Goal: Information Seeking & Learning: Learn about a topic

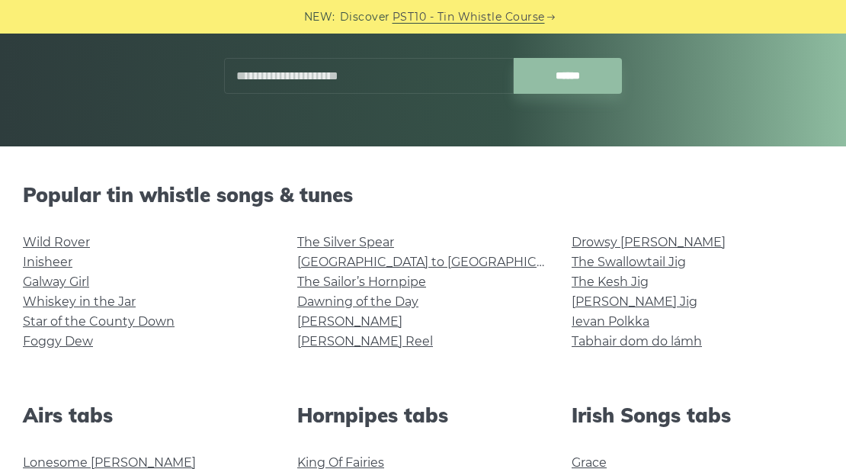
scroll to position [305, 0]
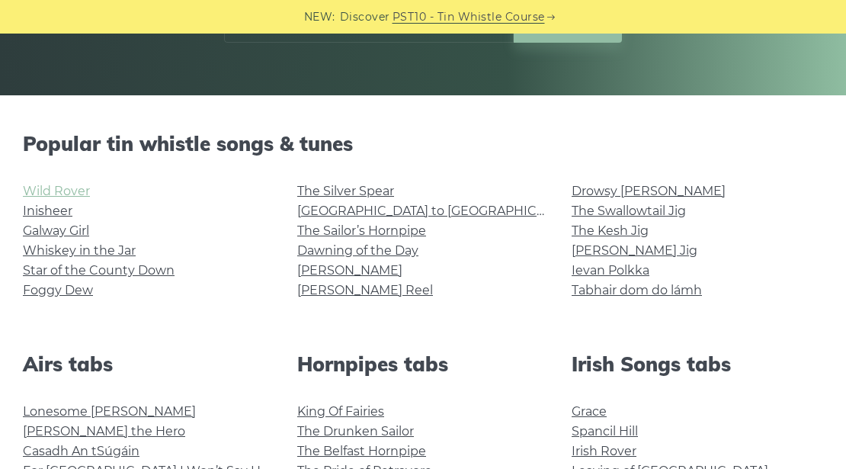
click at [43, 184] on link "Wild Rover" at bounding box center [56, 191] width 67 height 14
click at [54, 210] on link "Inisheer" at bounding box center [48, 210] width 50 height 14
click at [75, 231] on link "Galway Girl" at bounding box center [56, 230] width 66 height 14
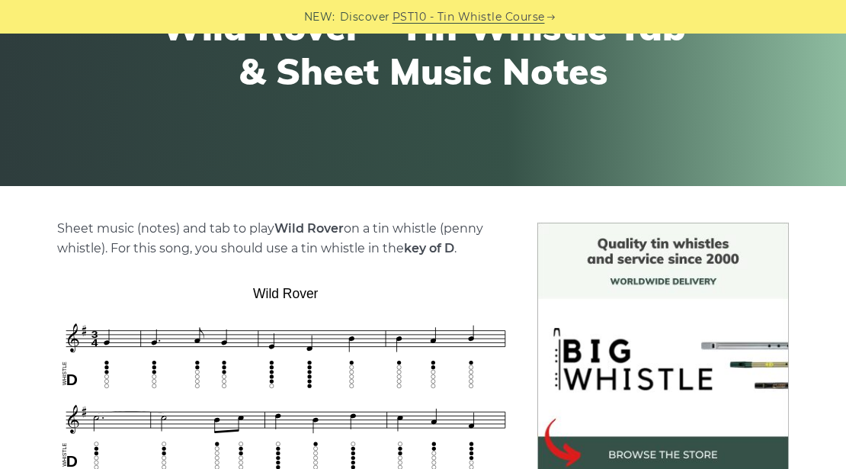
scroll to position [254, 0]
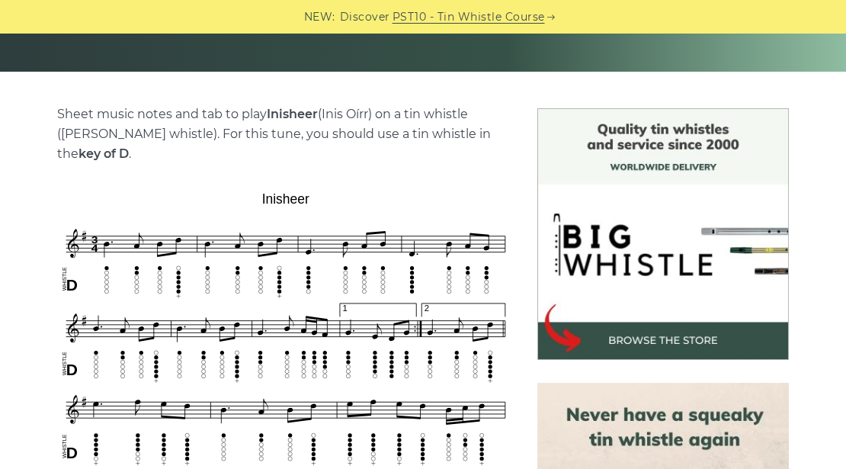
scroll to position [355, 0]
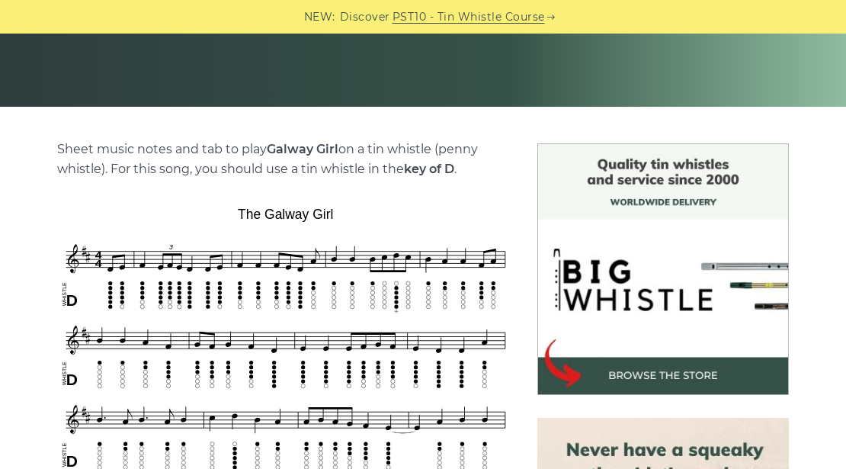
scroll to position [457, 0]
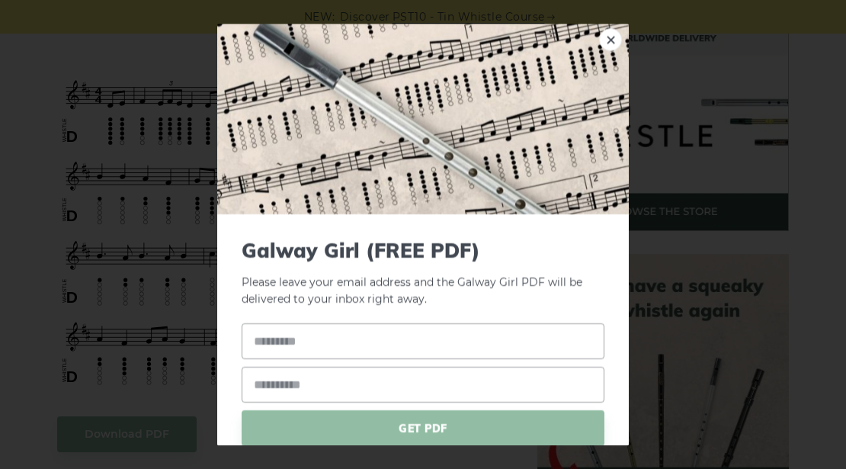
click at [0, 59] on div "× Galway Girl (FREE PDF) Please leave your email address and the Galway Girl PD…" at bounding box center [423, 234] width 846 height 469
drag, startPoint x: 134, startPoint y: 55, endPoint x: 165, endPoint y: 31, distance: 38.6
click at [134, 53] on div "× Galway Girl (FREE PDF) Please leave your email address and the Galway Girl PD…" at bounding box center [423, 234] width 846 height 469
click at [501, 82] on img at bounding box center [422, 119] width 411 height 190
click at [600, 40] on link "×" at bounding box center [610, 39] width 23 height 23
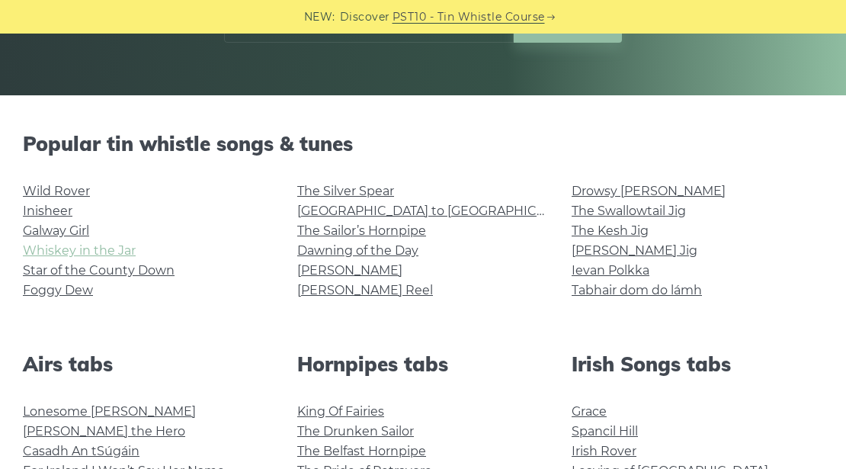
click at [79, 251] on link "Whiskey in the Jar" at bounding box center [79, 250] width 113 height 14
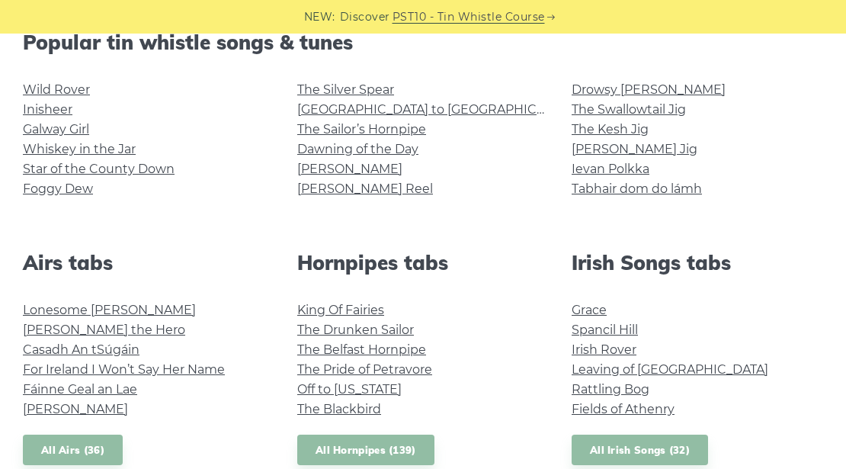
scroll to position [507, 0]
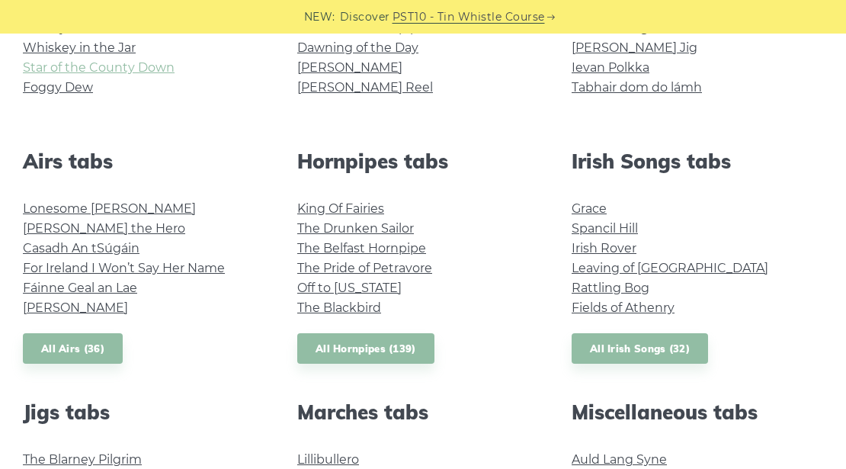
click at [107, 68] on link "Star of the County Down" at bounding box center [99, 67] width 152 height 14
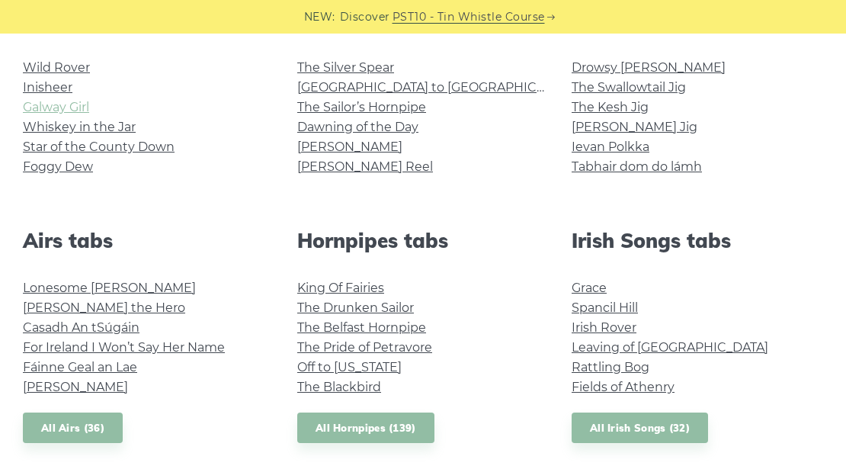
scroll to position [406, 0]
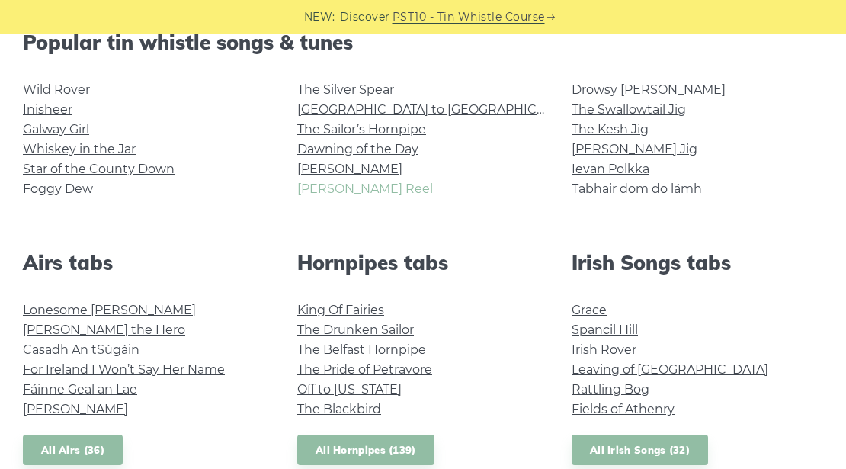
click at [332, 185] on link "[PERSON_NAME] Reel" at bounding box center [365, 188] width 136 height 14
click at [605, 145] on link "[PERSON_NAME] Jig" at bounding box center [634, 149] width 126 height 14
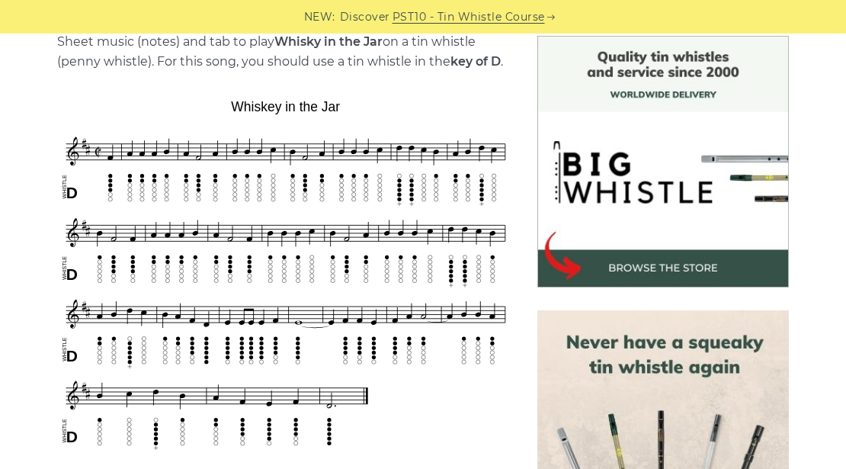
scroll to position [457, 0]
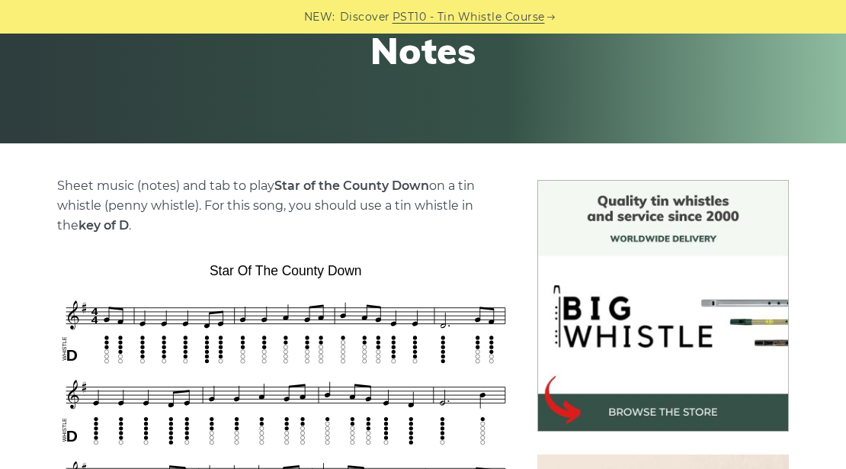
scroll to position [457, 0]
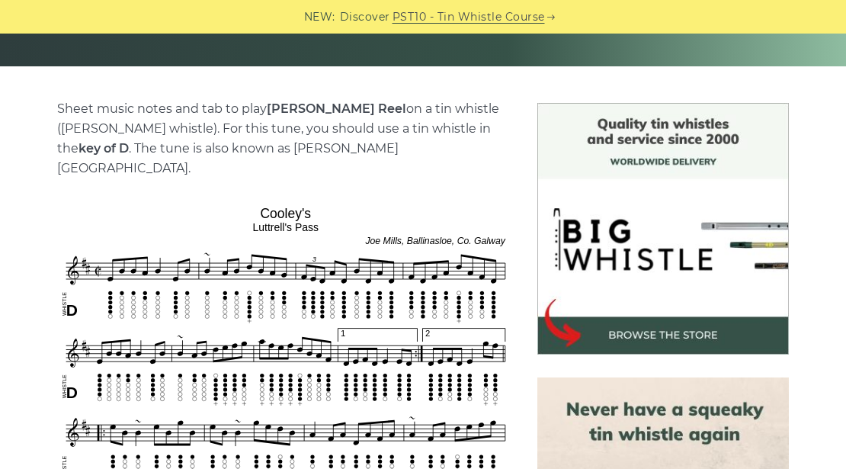
scroll to position [457, 0]
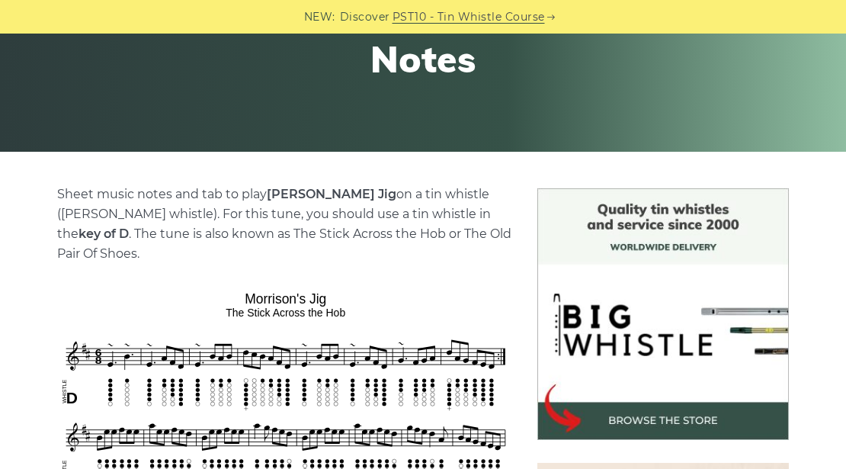
scroll to position [406, 0]
